Goal: Navigation & Orientation: Find specific page/section

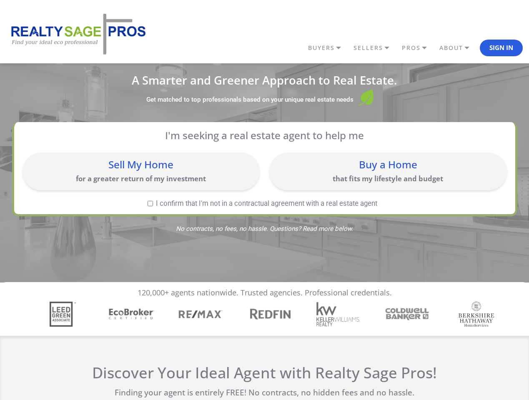
click at [328, 48] on link "BUYERS" at bounding box center [328, 48] width 45 height 14
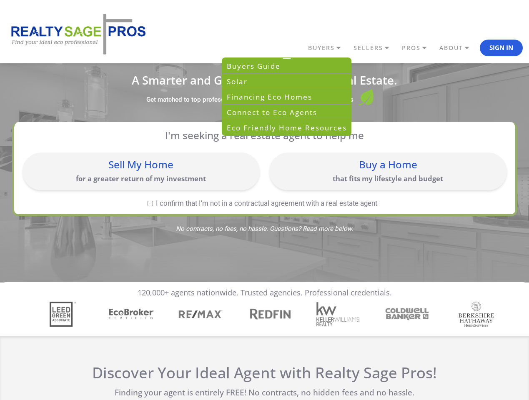
click at [351, 48] on link "SELLERS" at bounding box center [328, 48] width 45 height 14
click at [351, 48] on link "PROS" at bounding box center [328, 48] width 45 height 14
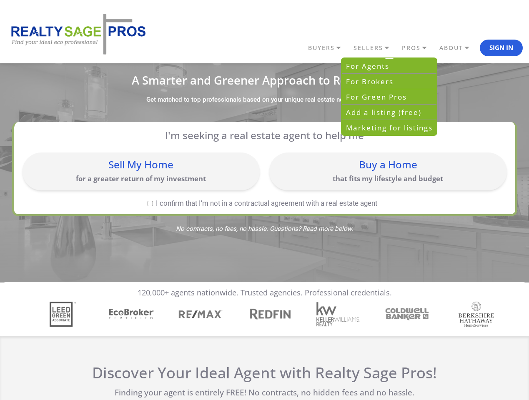
click at [351, 48] on link "ABOUT" at bounding box center [328, 48] width 45 height 14
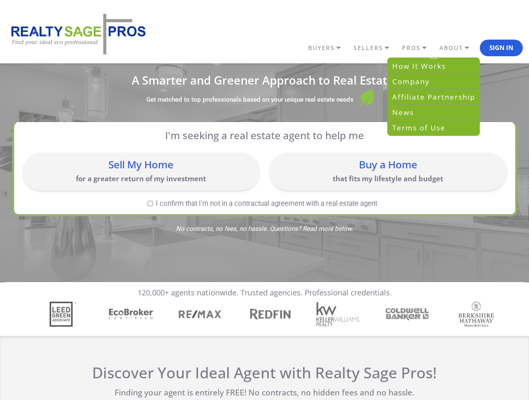
click at [501, 48] on button "Sign In" at bounding box center [500, 48] width 43 height 17
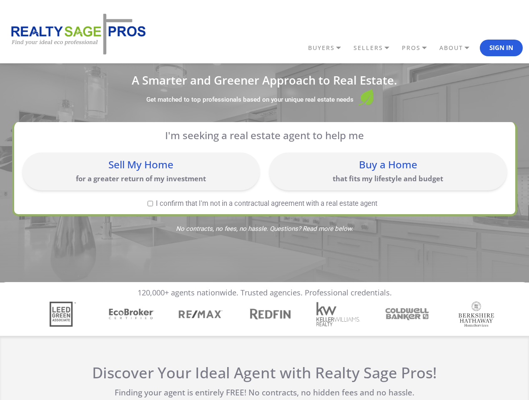
click at [141, 171] on div "Sell My Home for a greater return of my investment" at bounding box center [141, 172] width 229 height 30
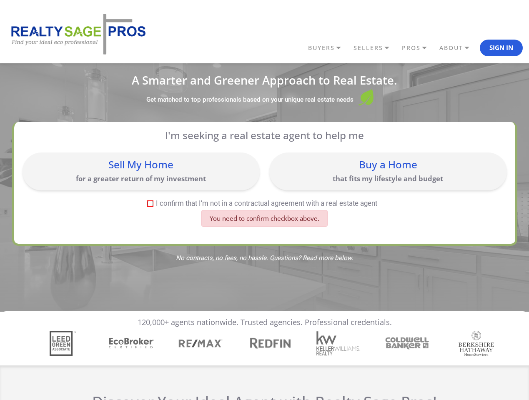
click at [387, 171] on div "Buy a Home that fits my lifestyle and budget" at bounding box center [387, 172] width 229 height 30
click at [150, 203] on label "I confirm that I'm not in a contractual agreement with a real estate agent" at bounding box center [262, 203] width 480 height 7
click at [150, 203] on input "I confirm that I'm not in a contractual agreement with a real estate agent" at bounding box center [149, 203] width 5 height 5
checkbox input "true"
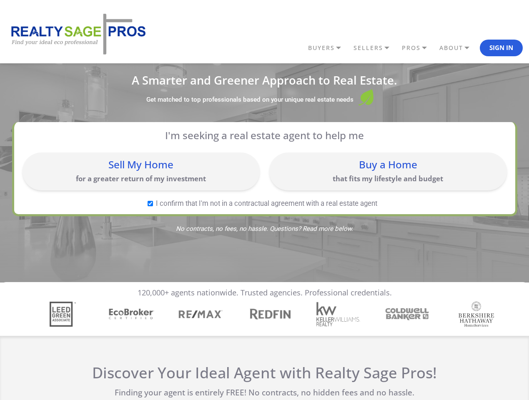
click at [264, 314] on img "4 / 7" at bounding box center [269, 313] width 48 height 15
